Goal: Task Accomplishment & Management: Manage account settings

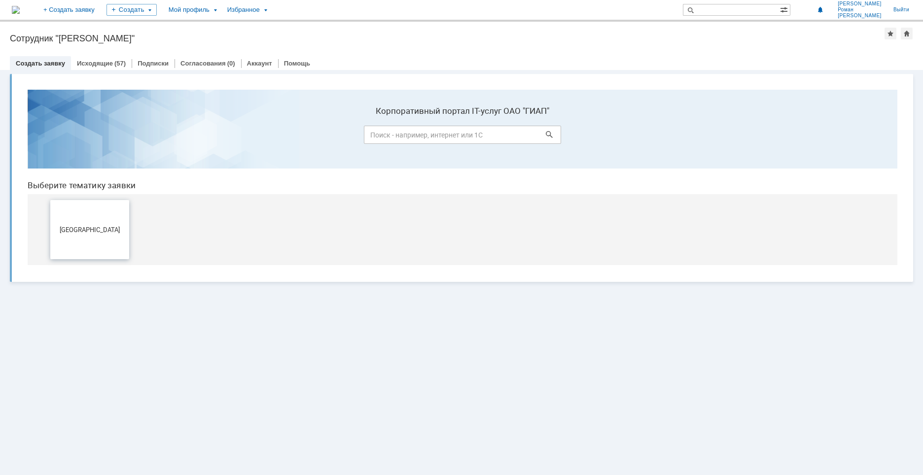
click at [126, 238] on button "[GEOGRAPHIC_DATA]" at bounding box center [89, 229] width 79 height 59
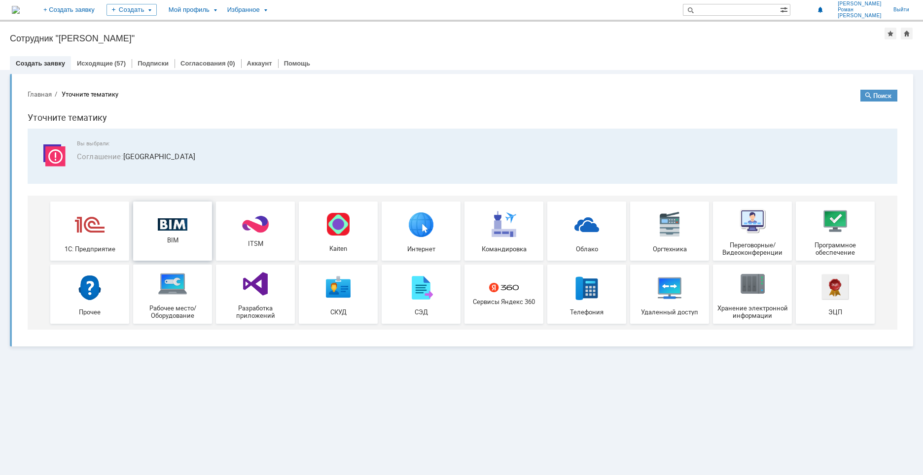
click at [181, 241] on span "BIM" at bounding box center [172, 240] width 73 height 7
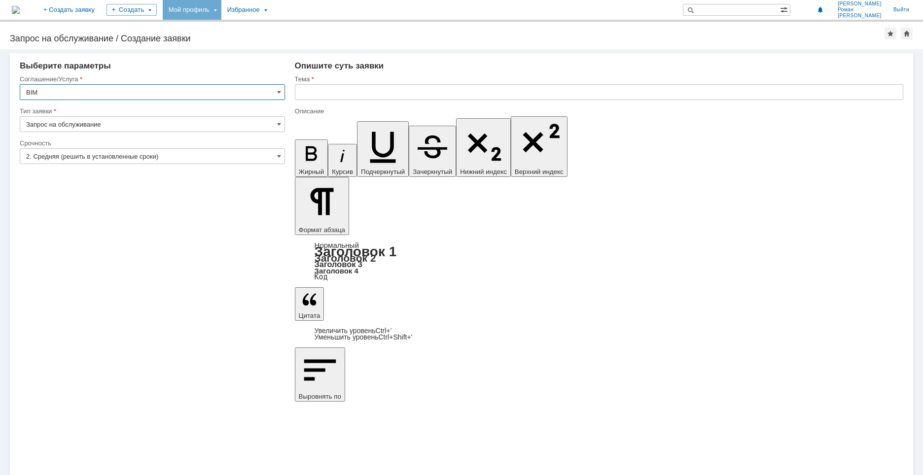
click at [221, 14] on div "Мой профиль" at bounding box center [192, 10] width 59 height 20
click at [297, 40] on link "Мои заявки" at bounding box center [281, 45] width 75 height 12
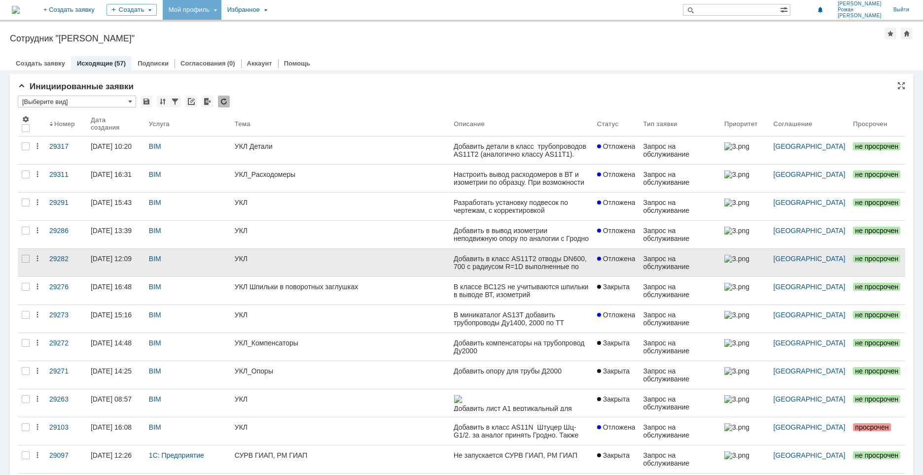
drag, startPoint x: 410, startPoint y: 247, endPoint x: 299, endPoint y: 262, distance: 112.3
